Goal: Task Accomplishment & Management: Complete application form

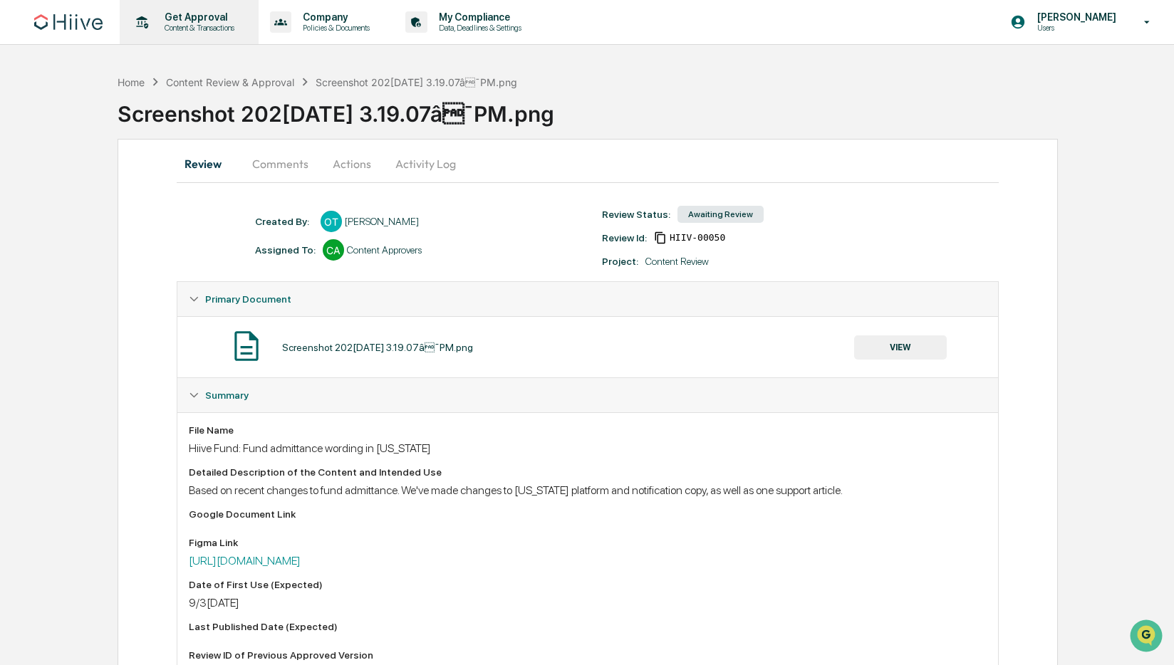
click at [193, 22] on p "Get Approval" at bounding box center [197, 16] width 88 height 11
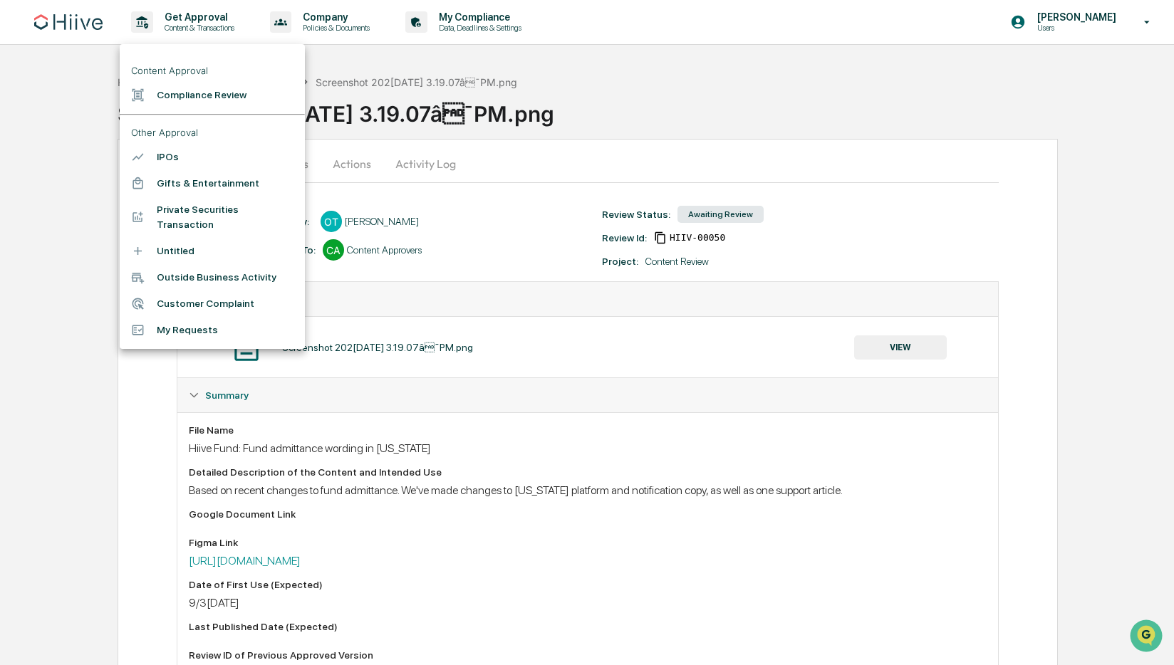
click at [189, 95] on li "Compliance Review" at bounding box center [212, 95] width 185 height 26
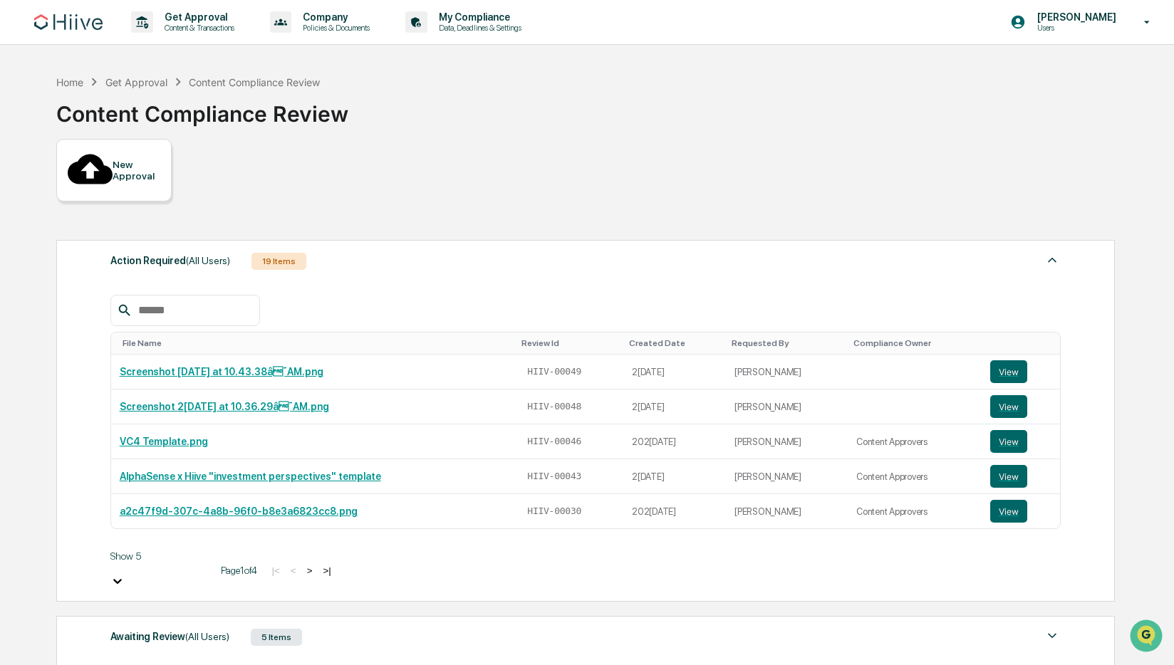
scroll to position [191, 0]
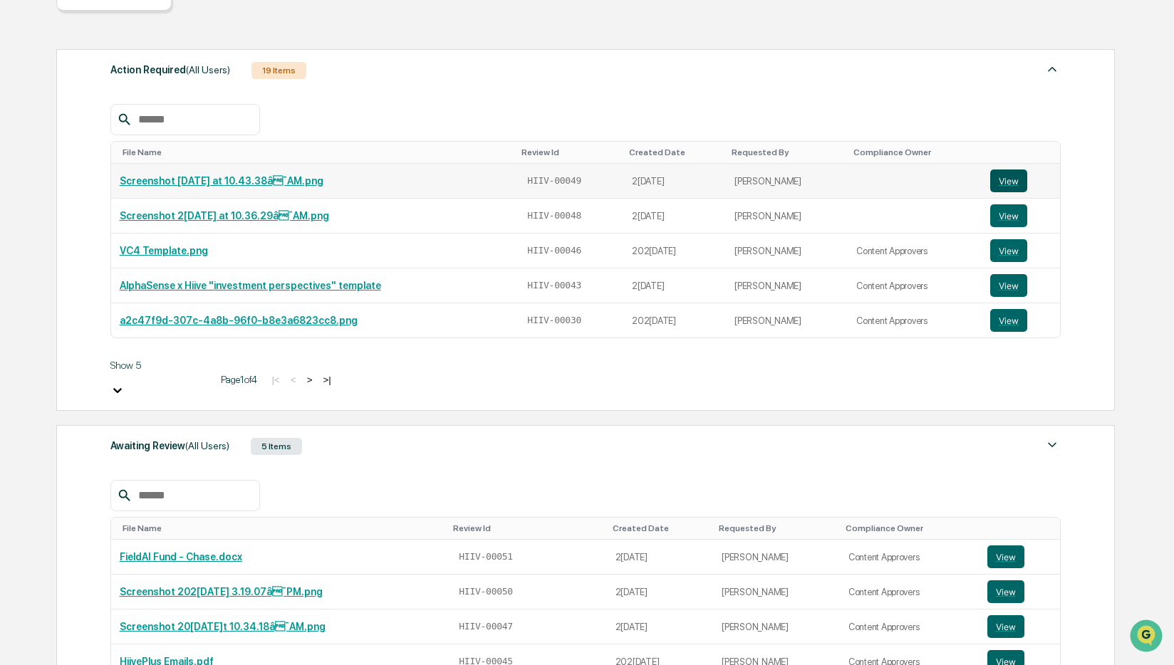
click at [999, 169] on button "View" at bounding box center [1008, 180] width 37 height 23
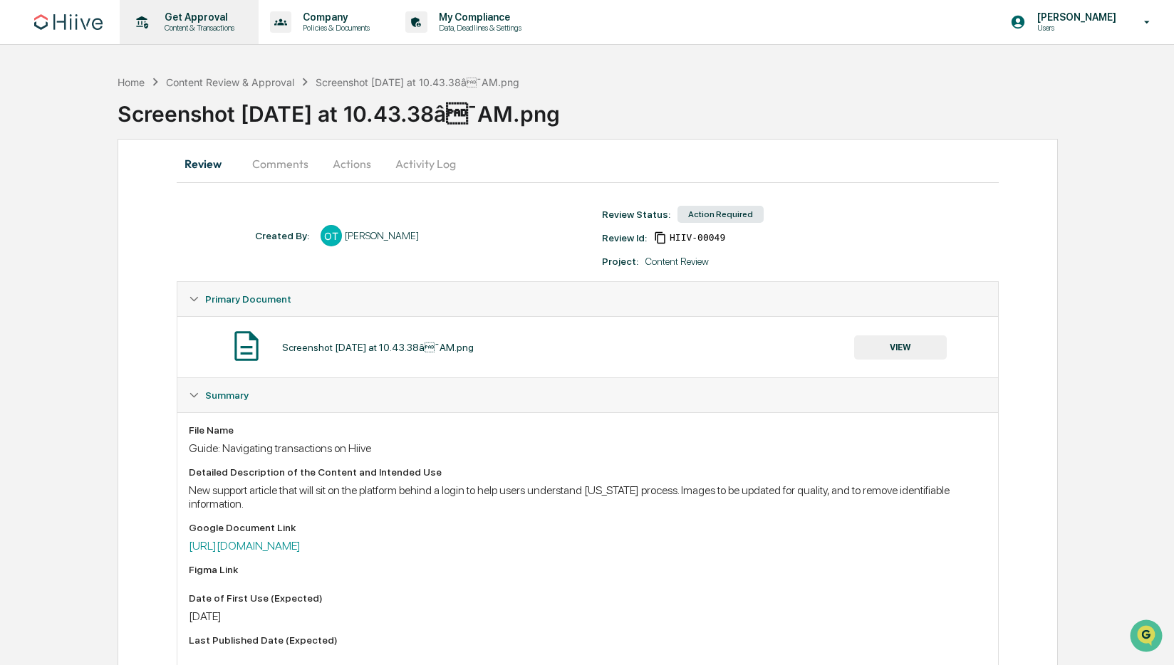
click at [189, 24] on p "Content & Transactions" at bounding box center [197, 28] width 88 height 10
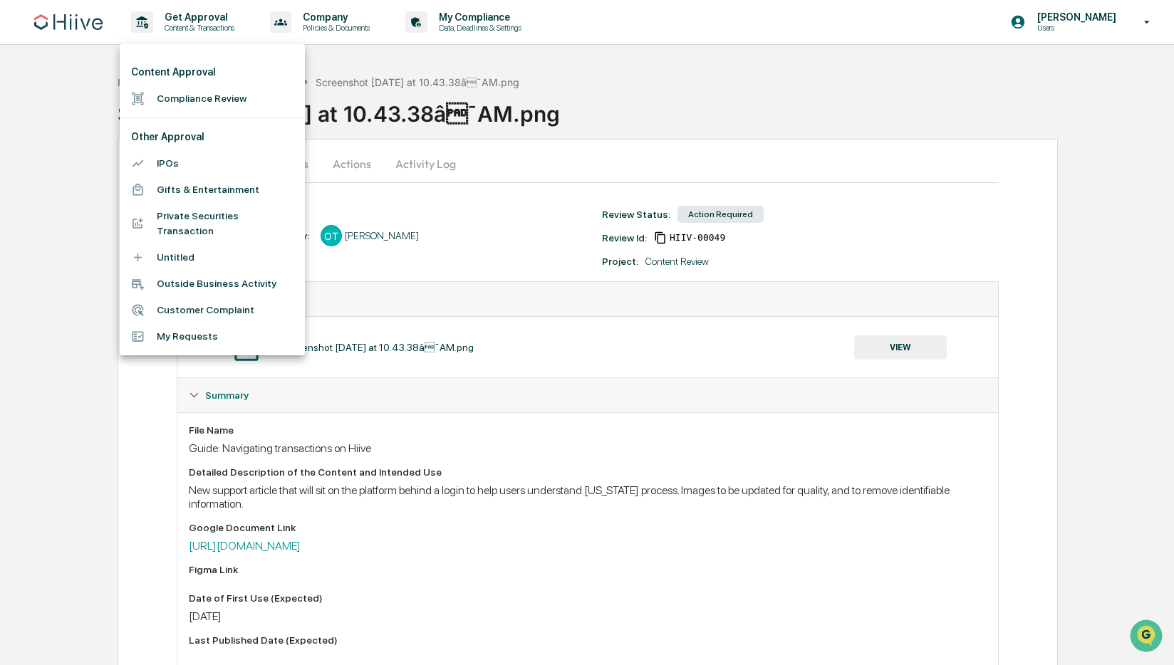
click at [53, 125] on div at bounding box center [587, 332] width 1174 height 665
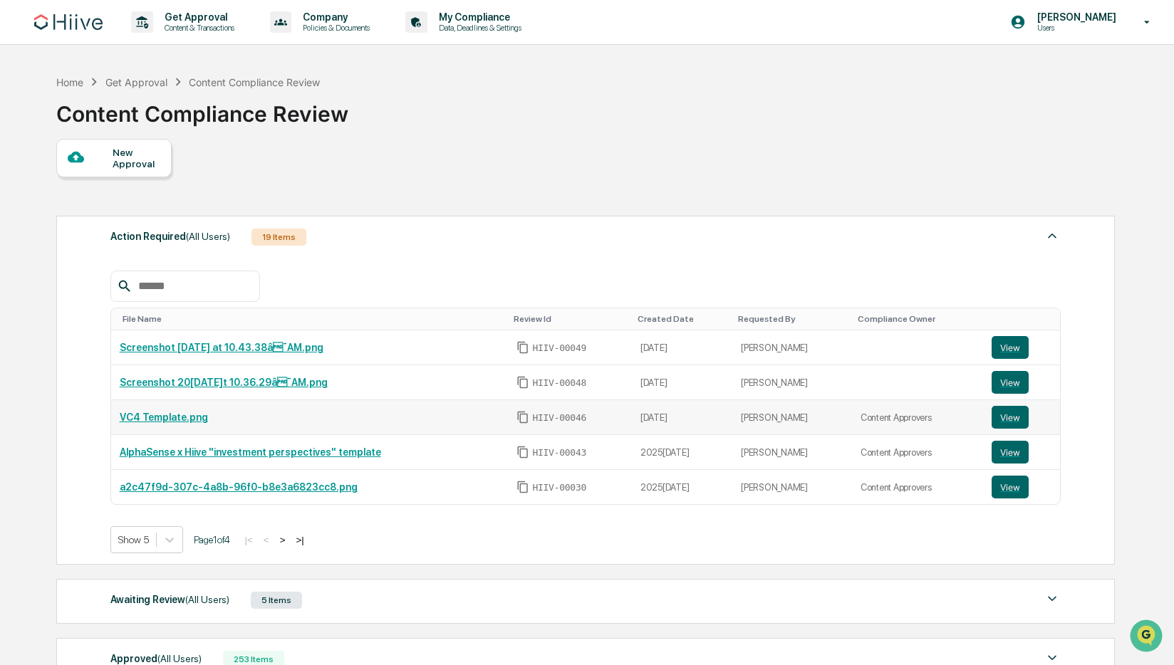
scroll to position [191, 0]
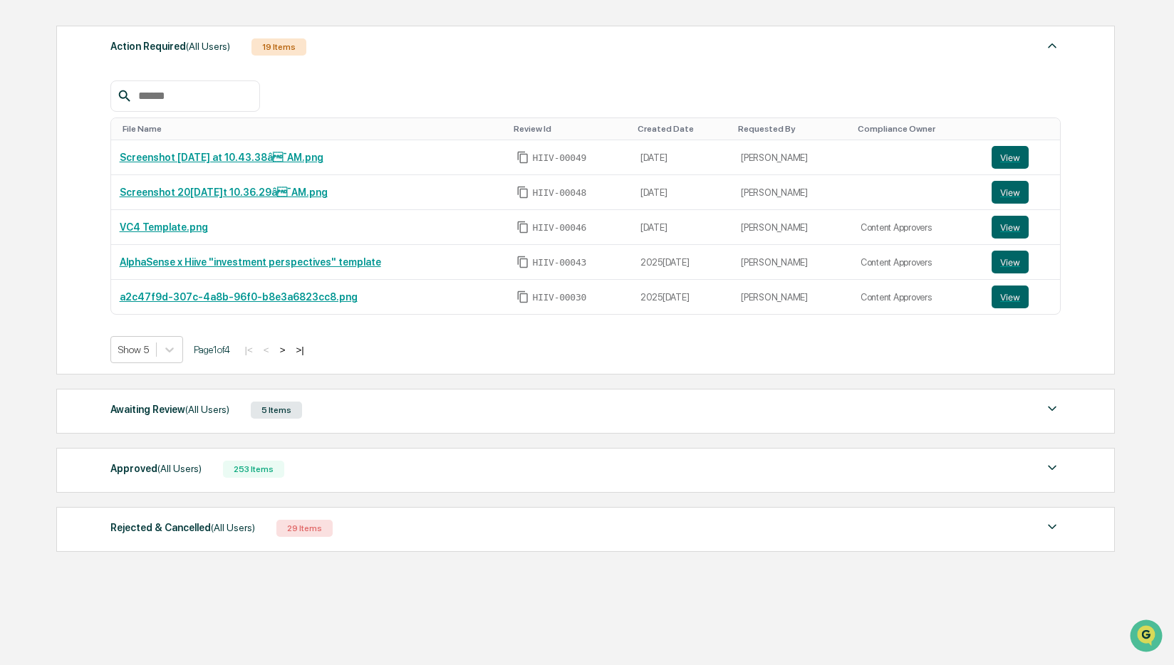
click at [172, 412] on div "Awaiting Review (All Users)" at bounding box center [169, 409] width 119 height 19
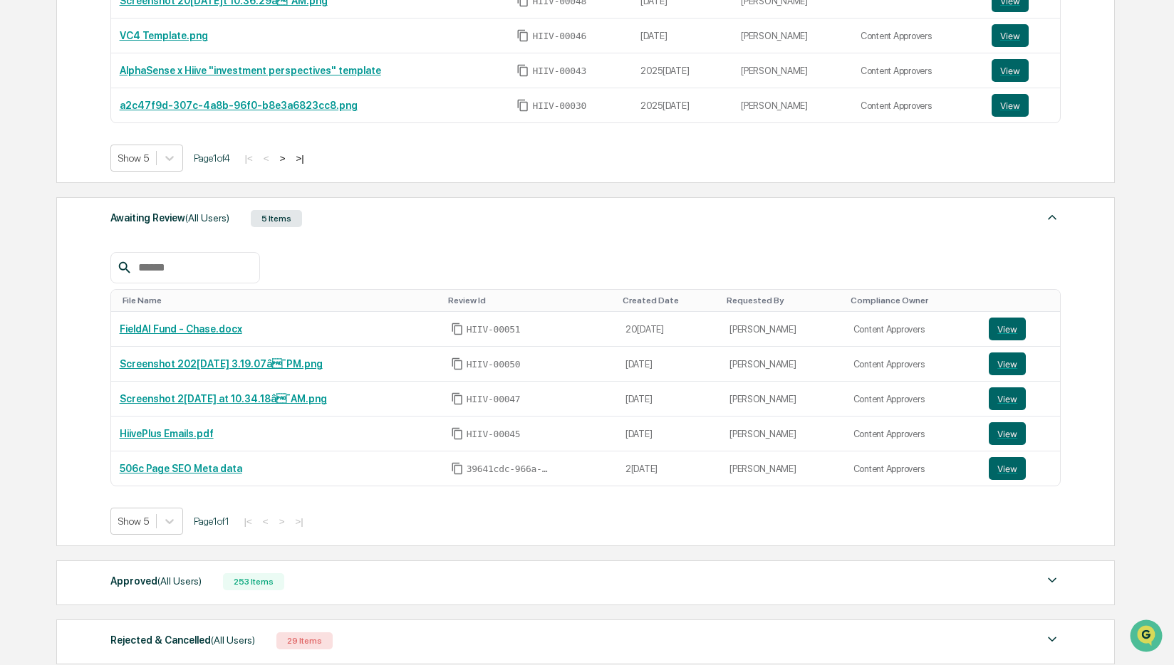
scroll to position [390, 0]
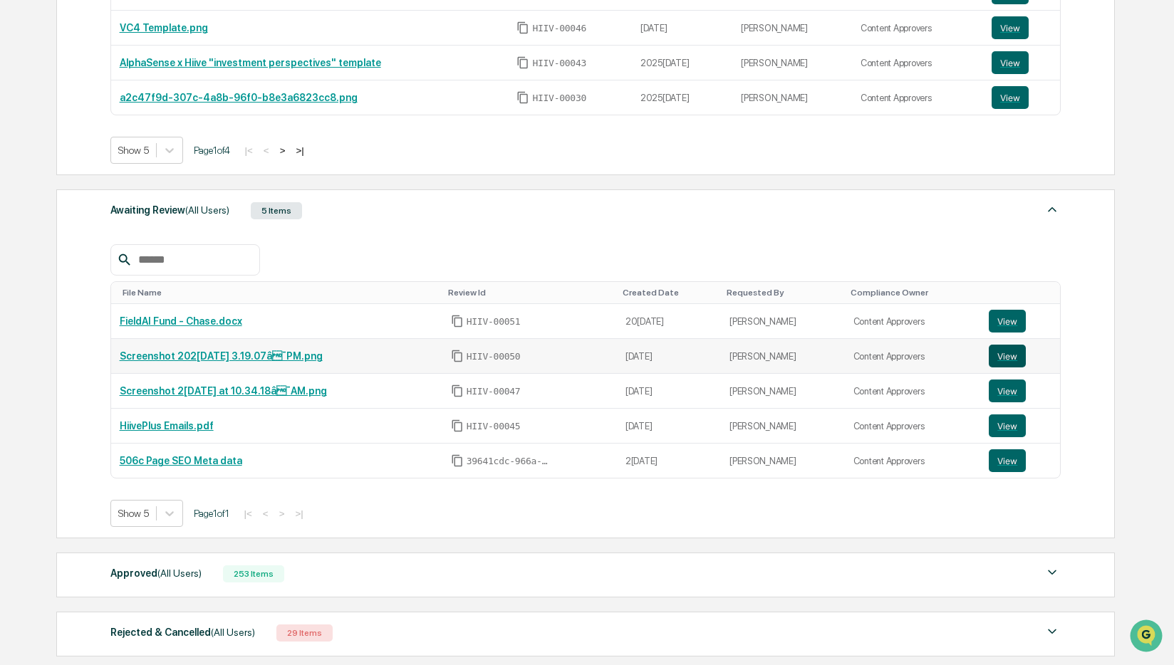
click at [1012, 355] on button "View" at bounding box center [1006, 356] width 37 height 23
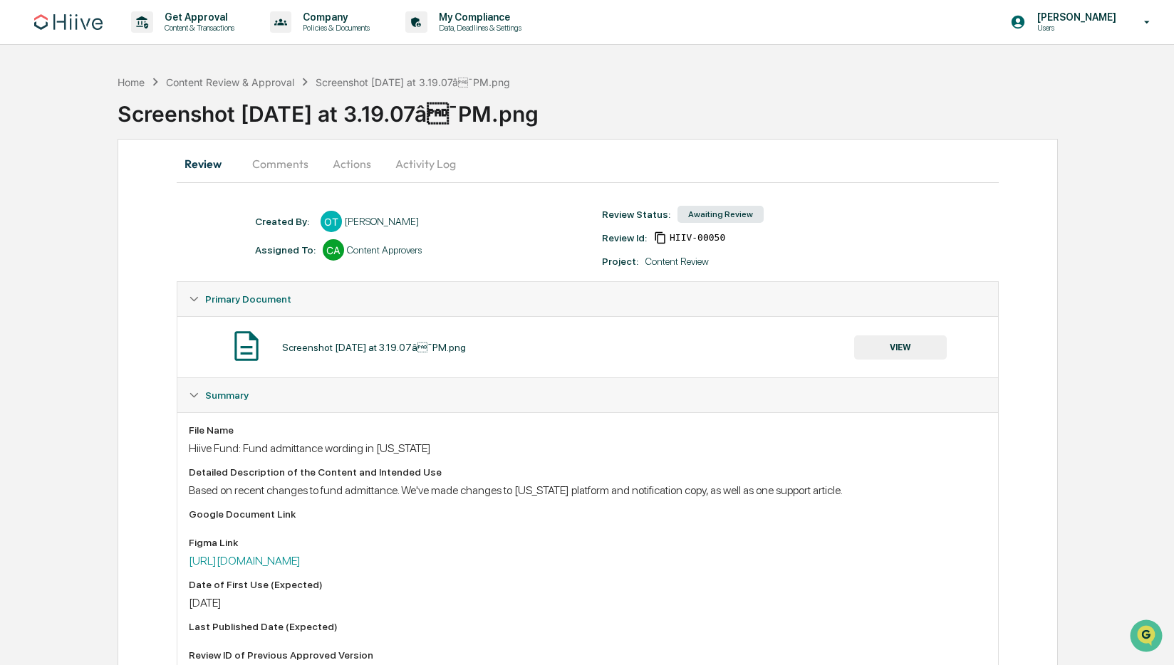
click at [894, 345] on button "VIEW" at bounding box center [900, 347] width 93 height 24
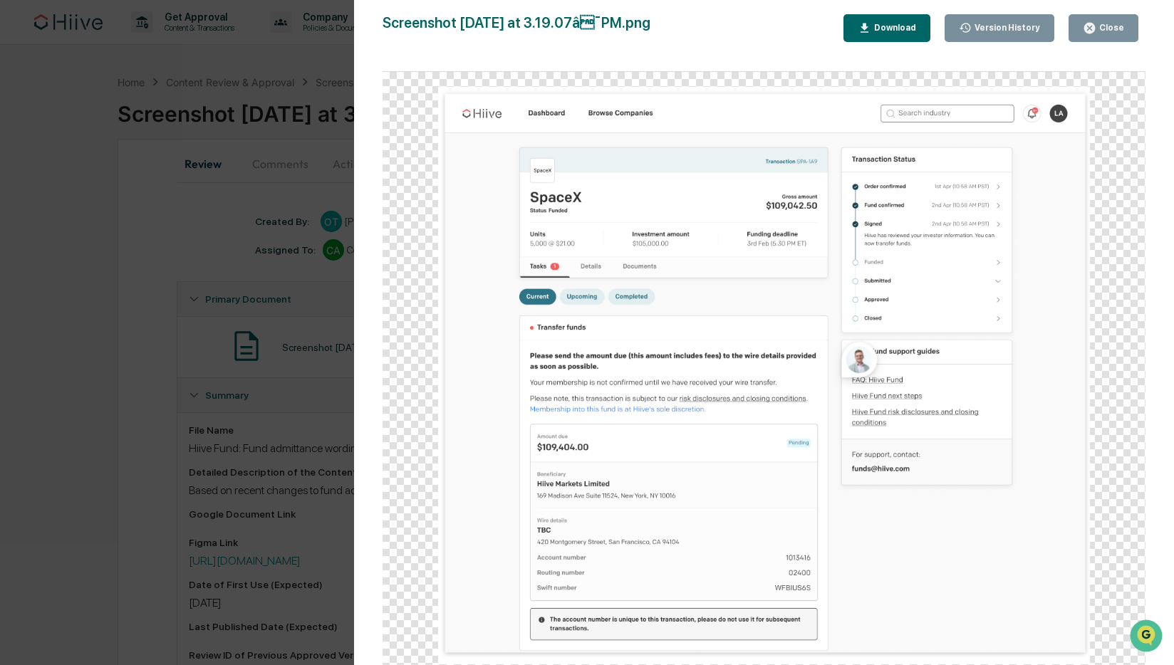
click at [1110, 27] on div "Close" at bounding box center [1110, 28] width 28 height 10
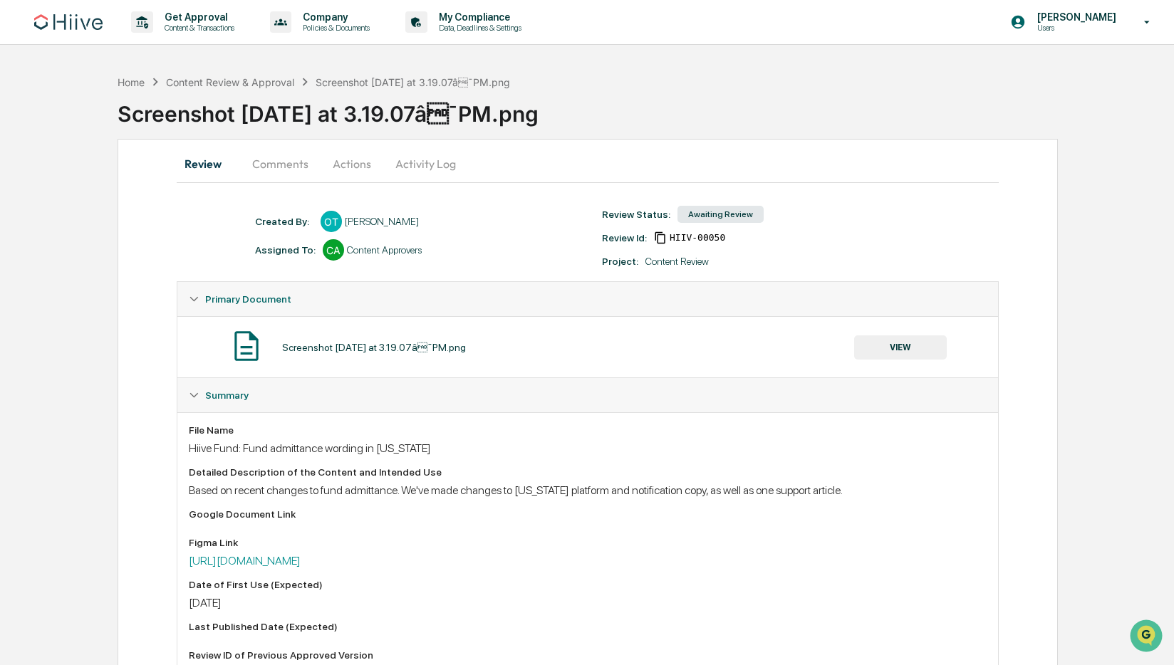
click at [273, 167] on button "Comments" at bounding box center [280, 164] width 79 height 34
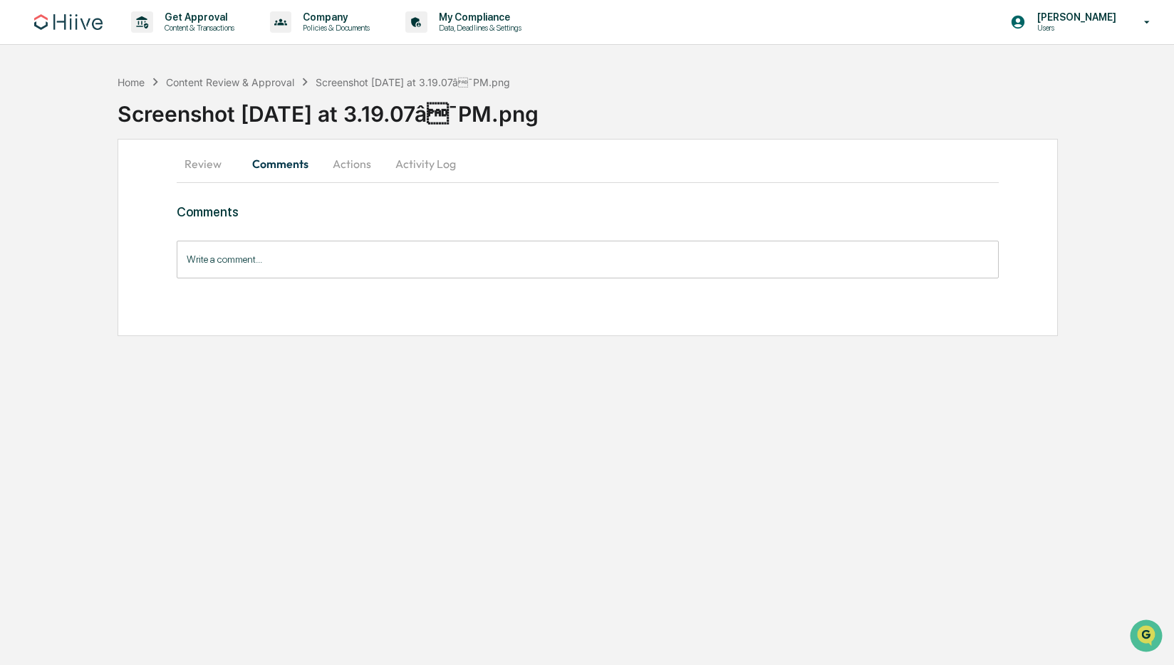
click at [343, 163] on button "Actions" at bounding box center [352, 164] width 64 height 34
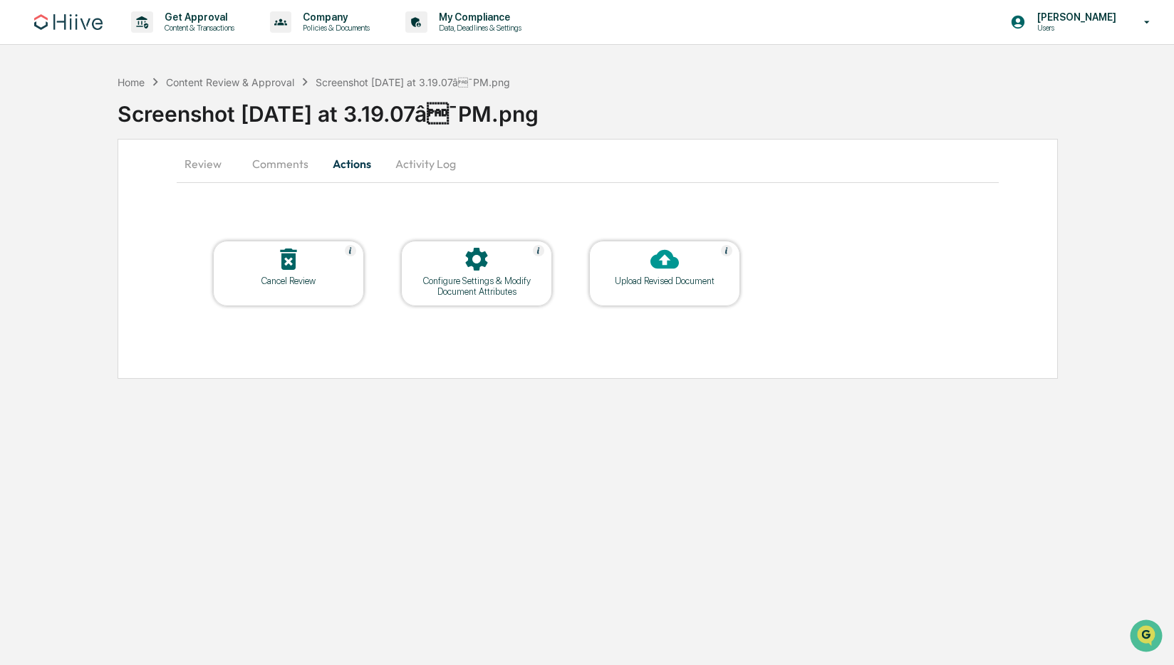
click at [498, 287] on div "Configure Settings & Modify Document Attributes" at bounding box center [476, 286] width 128 height 21
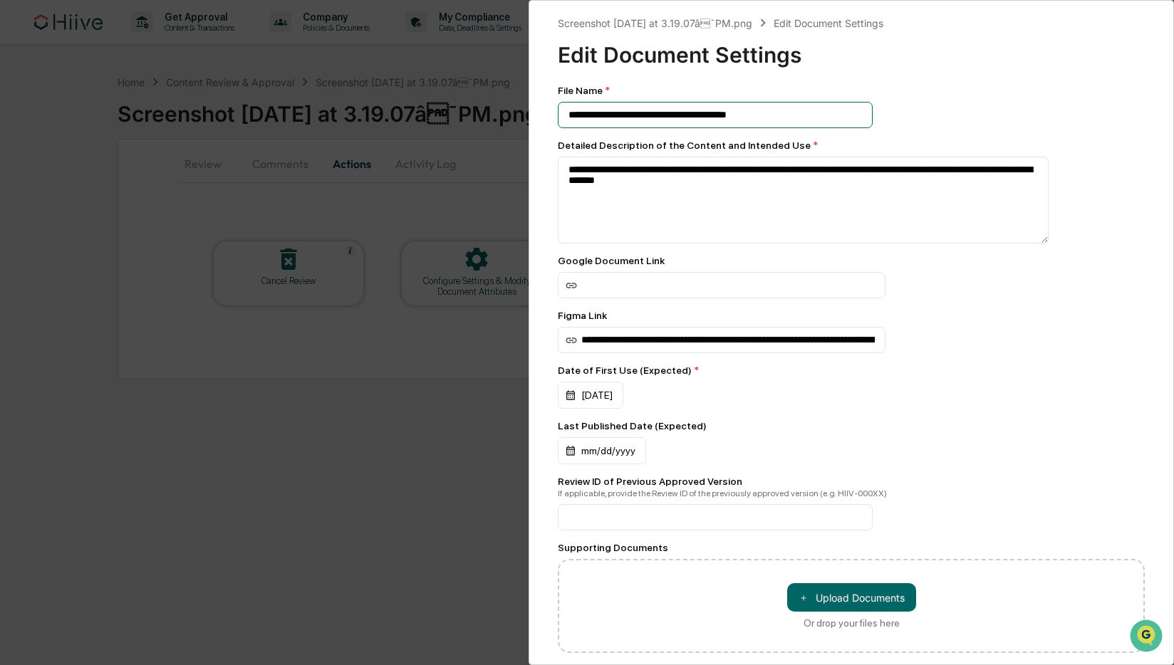
click at [701, 114] on input "**********" at bounding box center [715, 115] width 315 height 26
click at [815, 114] on input "**********" at bounding box center [715, 115] width 315 height 26
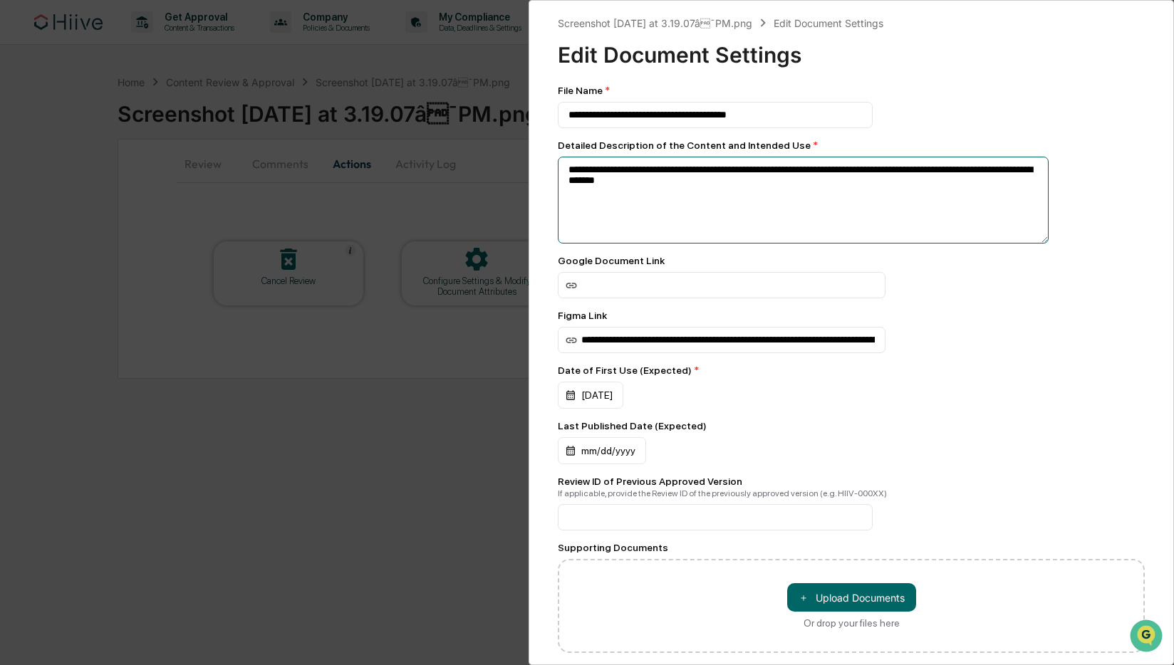
click at [816, 184] on textarea "**********" at bounding box center [803, 200] width 491 height 87
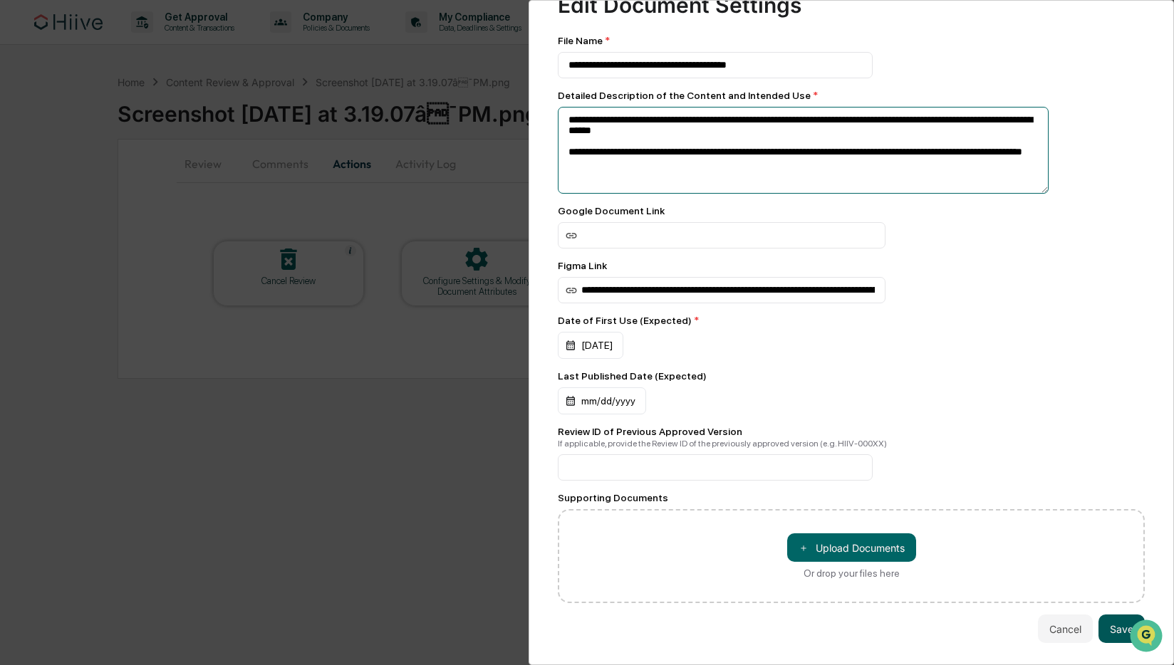
type textarea "**********"
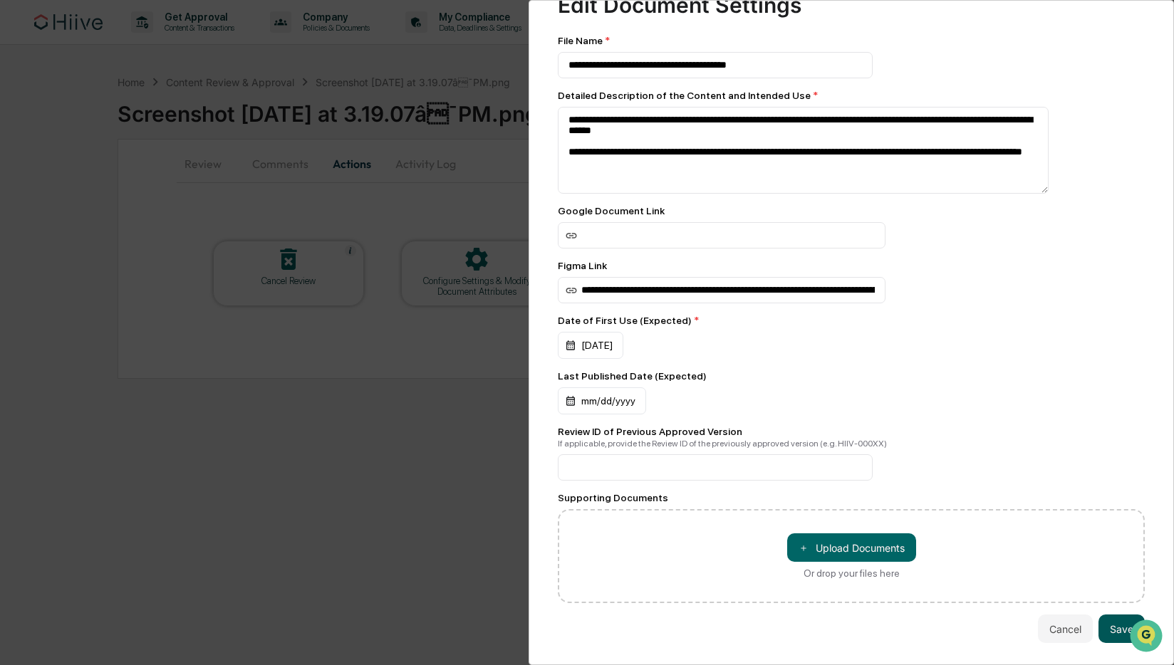
click at [1107, 624] on button "Save" at bounding box center [1121, 629] width 46 height 28
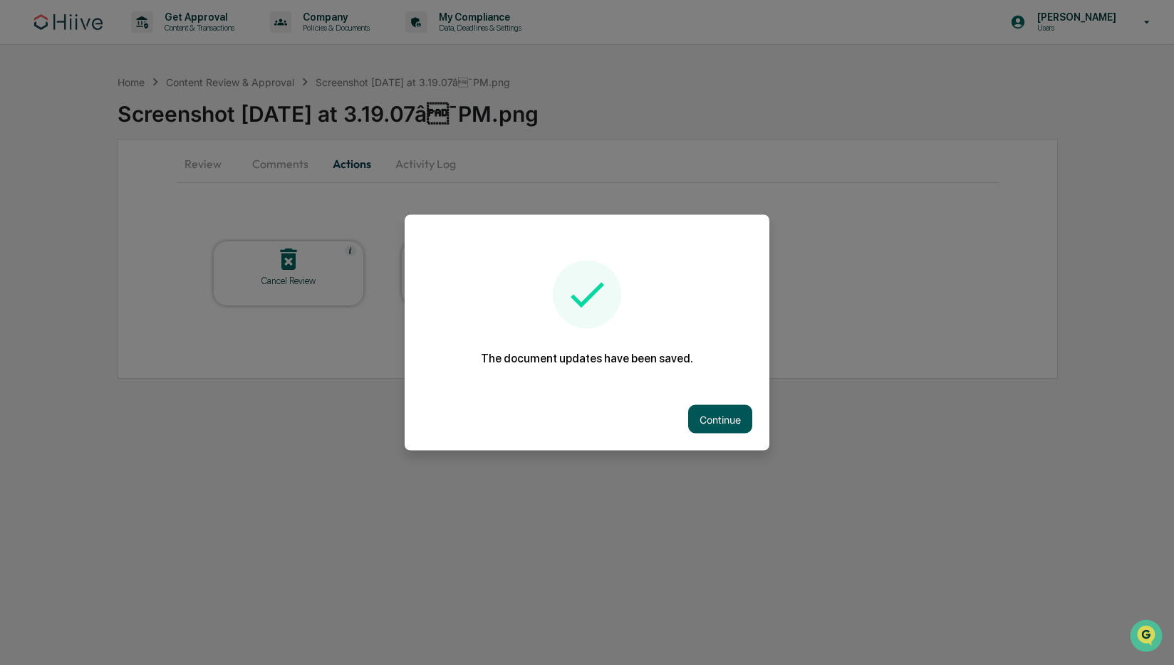
click at [739, 422] on button "Continue" at bounding box center [720, 419] width 64 height 28
